Goal: Navigation & Orientation: Find specific page/section

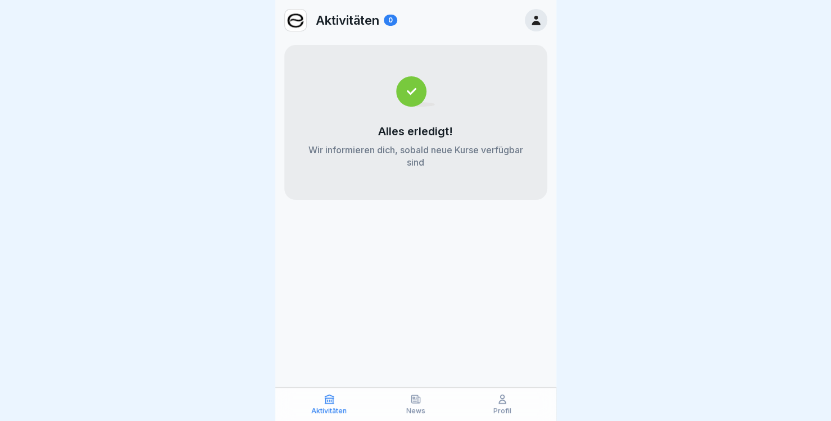
click at [527, 21] on div at bounding box center [536, 20] width 22 height 22
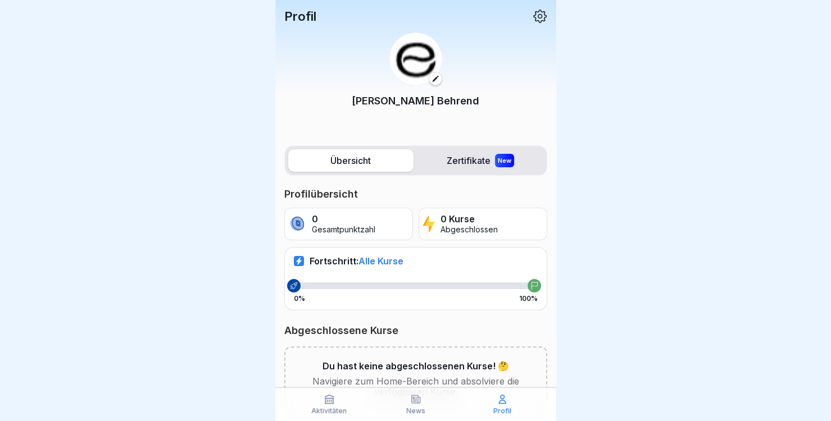
scroll to position [47, 0]
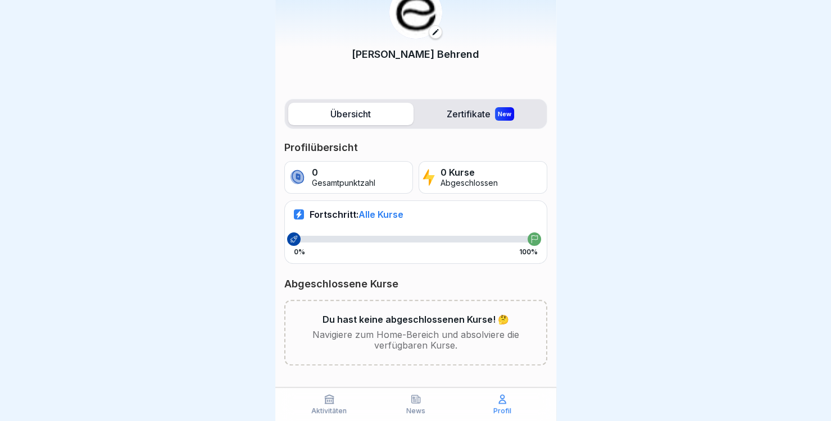
click at [419, 411] on p "News" at bounding box center [415, 411] width 19 height 8
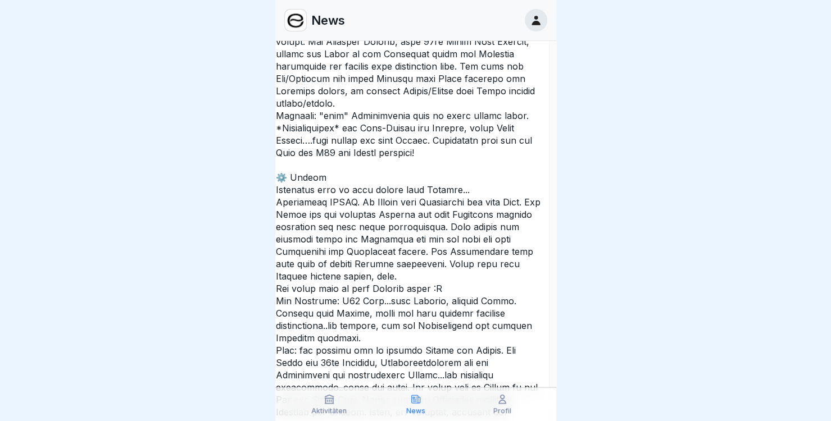
scroll to position [0, 7]
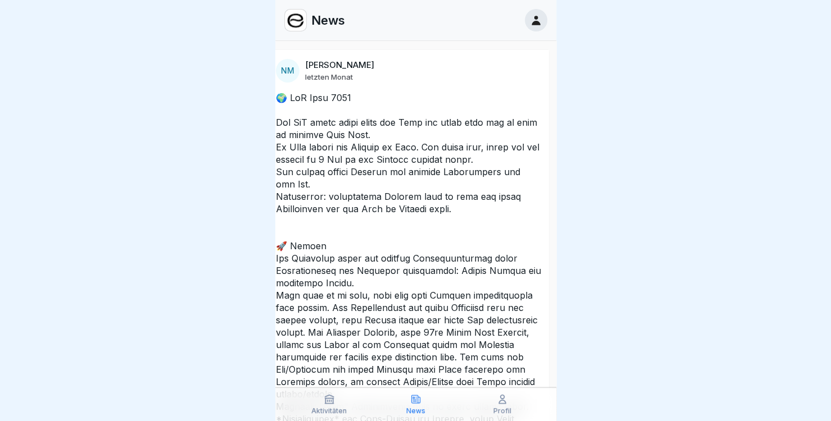
click at [505, 405] on div "Profil" at bounding box center [502, 404] width 81 height 21
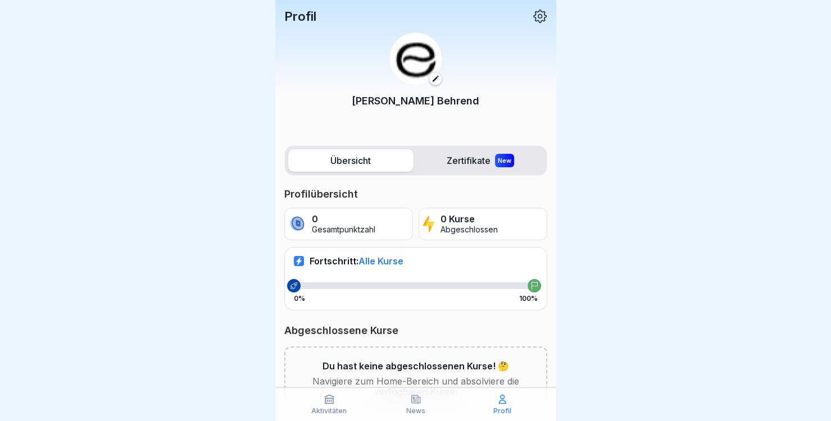
click at [533, 15] on icon at bounding box center [540, 16] width 15 height 15
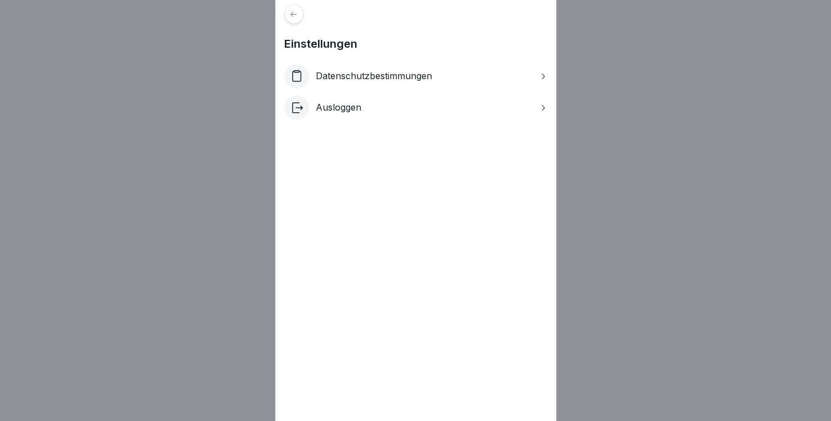
click at [292, 21] on div at bounding box center [293, 13] width 19 height 19
